Goal: Navigation & Orientation: Find specific page/section

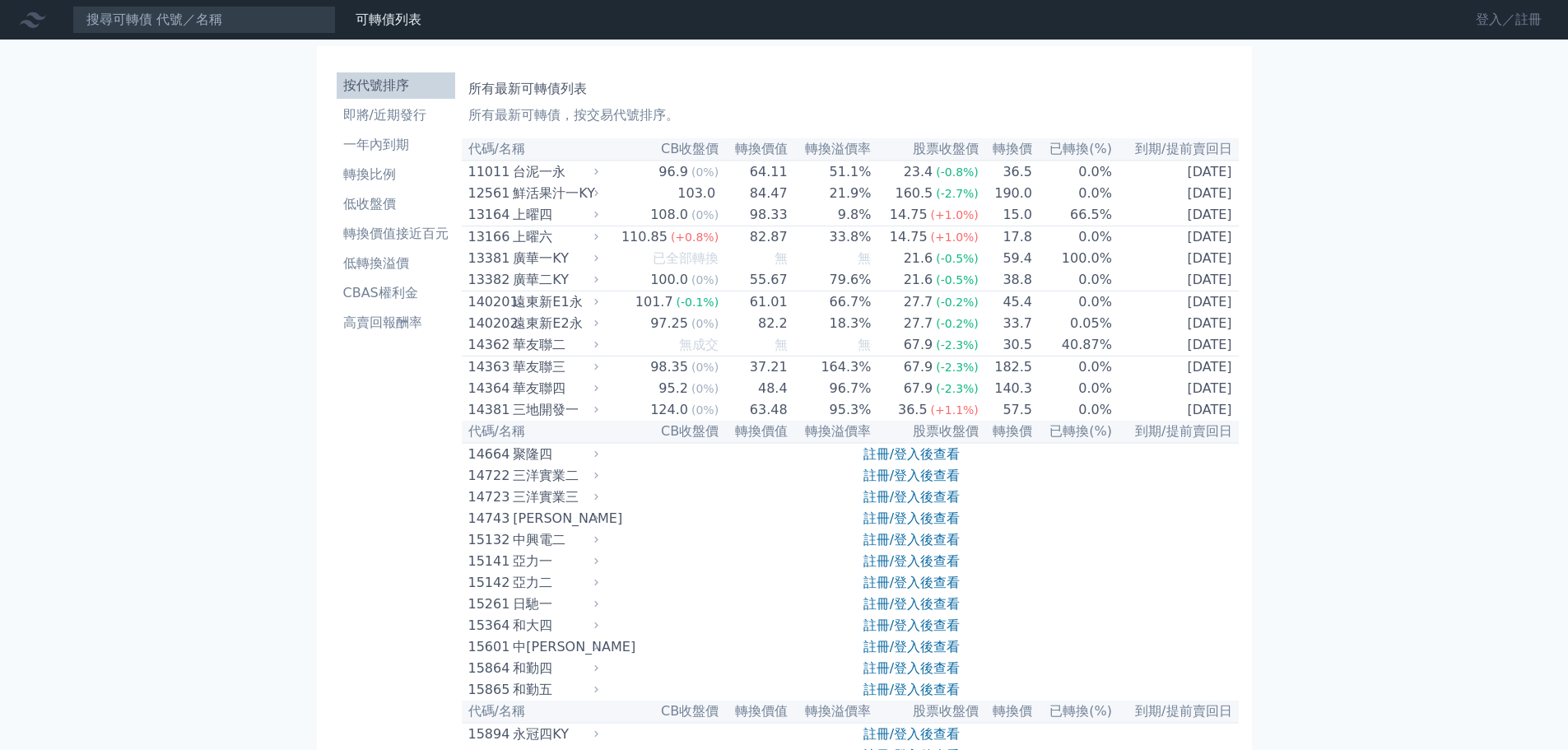
click at [1494, 15] on link "登入／註冊" at bounding box center [1508, 20] width 92 height 27
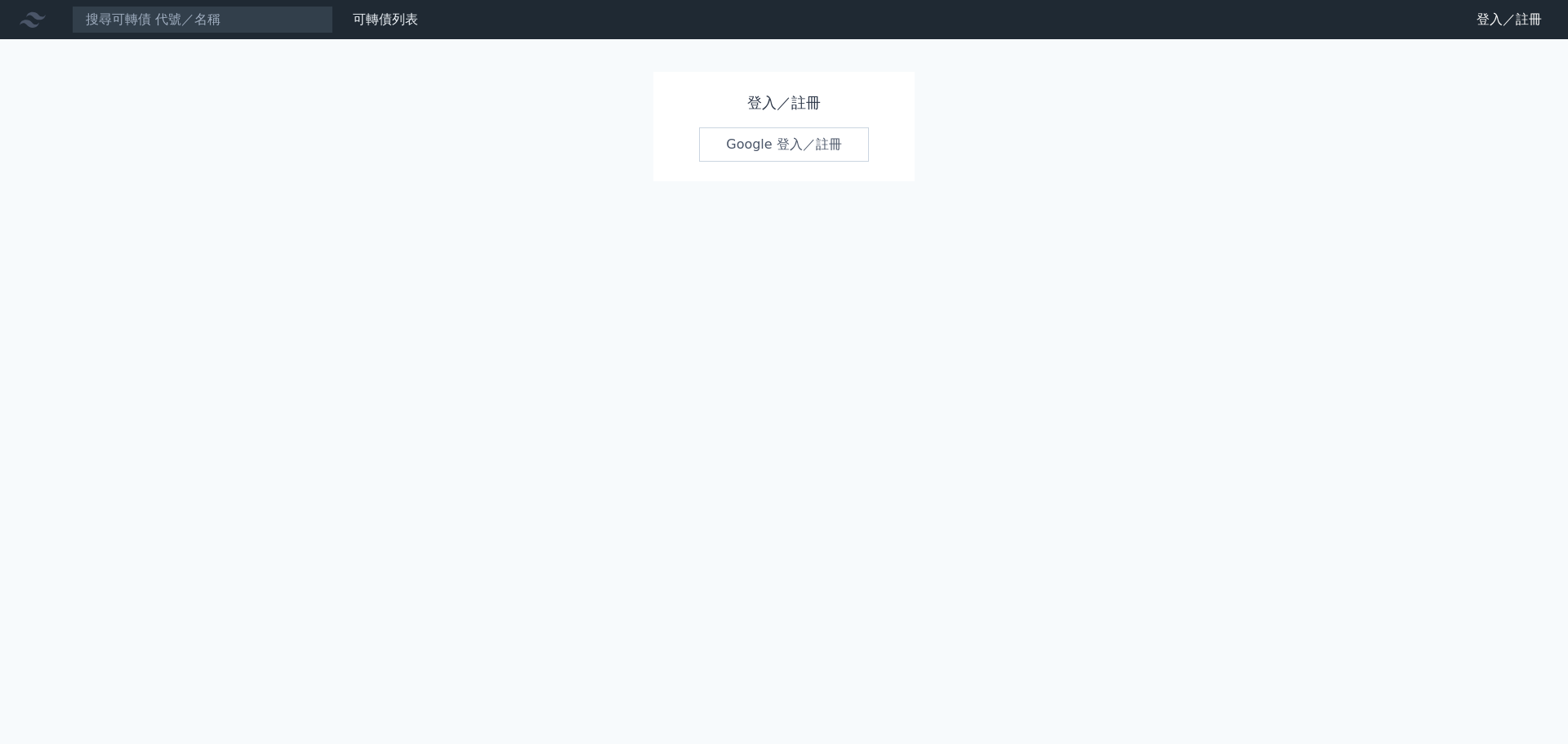
click at [846, 143] on link "Google 登入／註冊" at bounding box center [784, 144] width 170 height 34
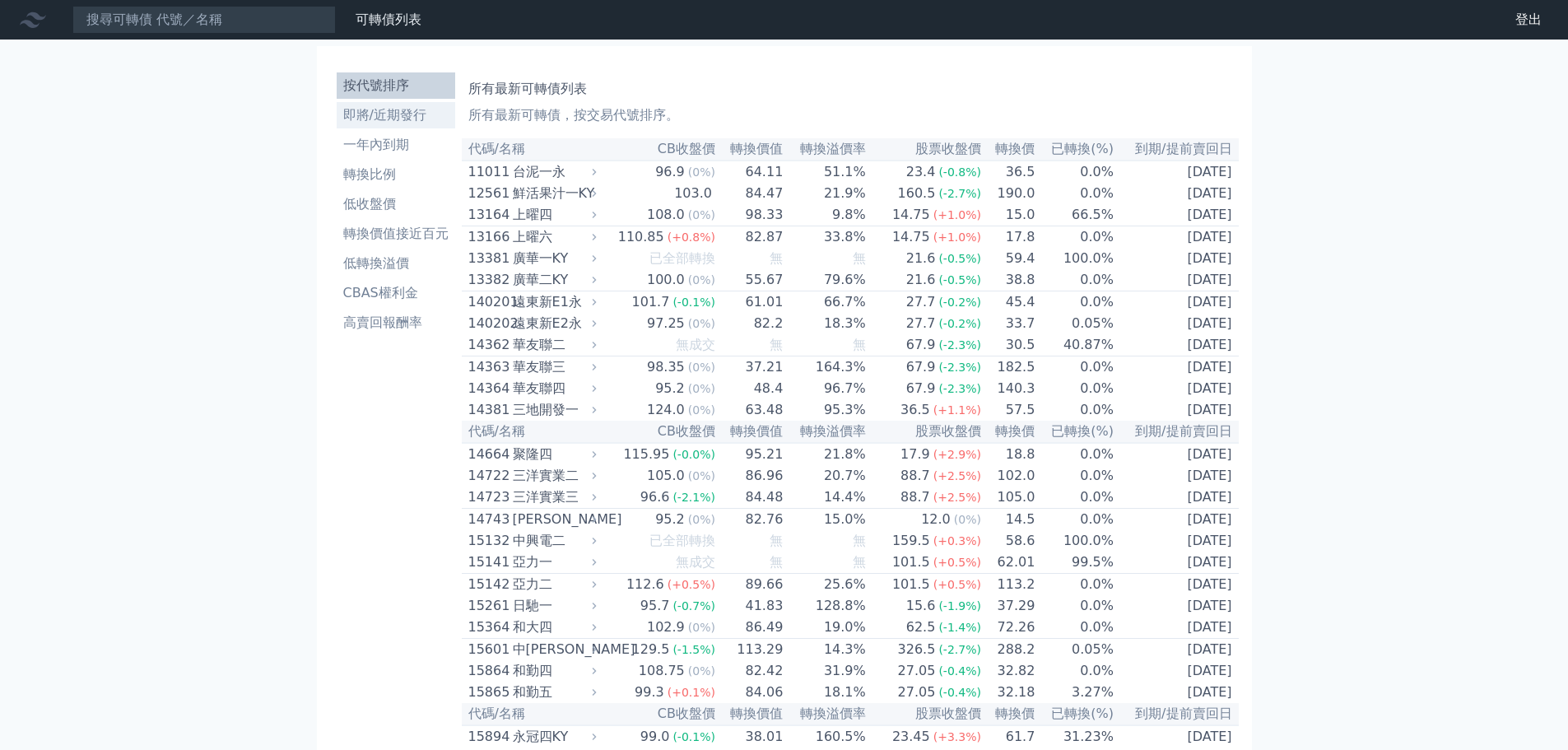
click at [402, 121] on li "即將/近期發行" at bounding box center [395, 115] width 119 height 20
